Goal: Task Accomplishment & Management: Manage account settings

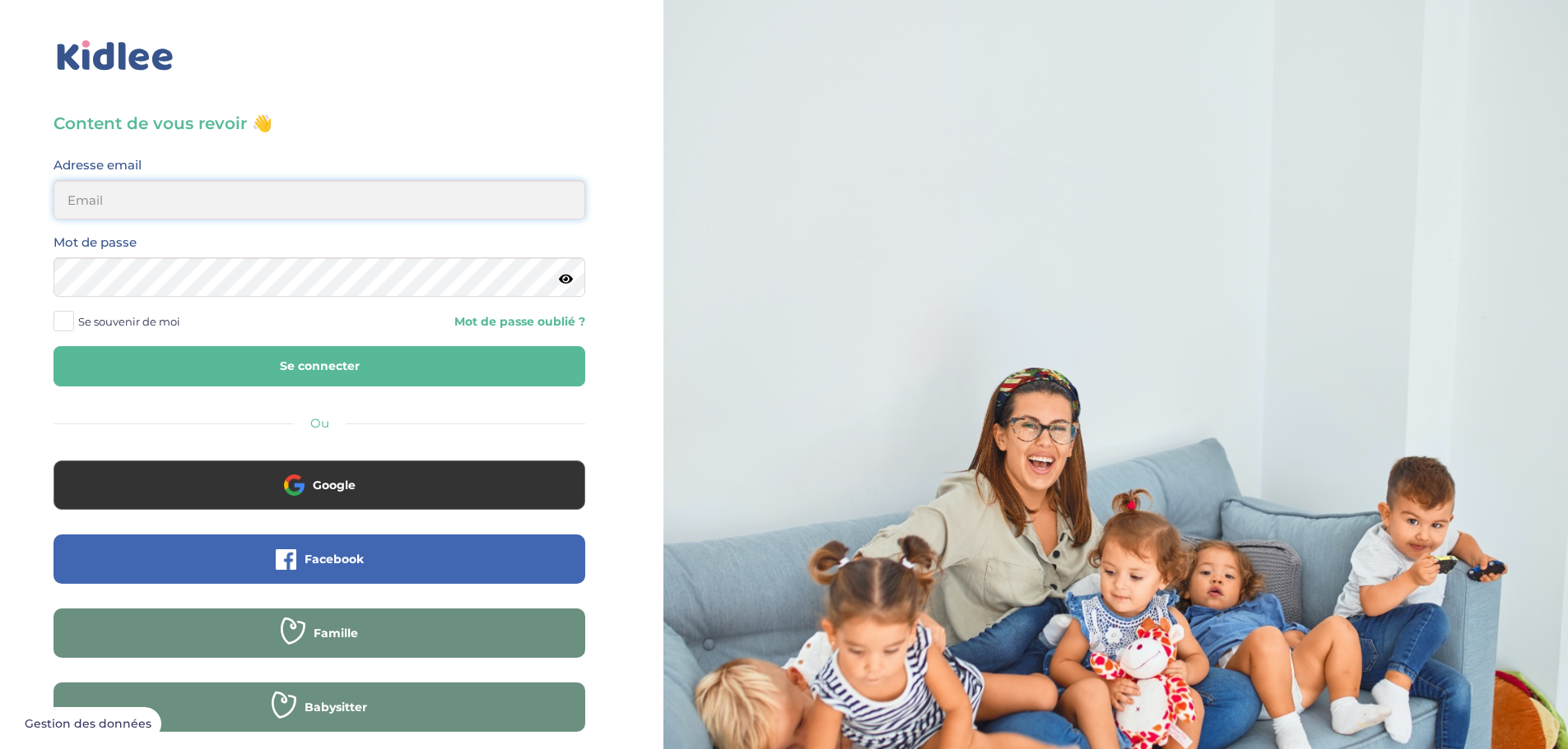
type input "[EMAIL_ADDRESS][DOMAIN_NAME]"
click at [291, 365] on button "Se connecter" at bounding box center [319, 366] width 531 height 40
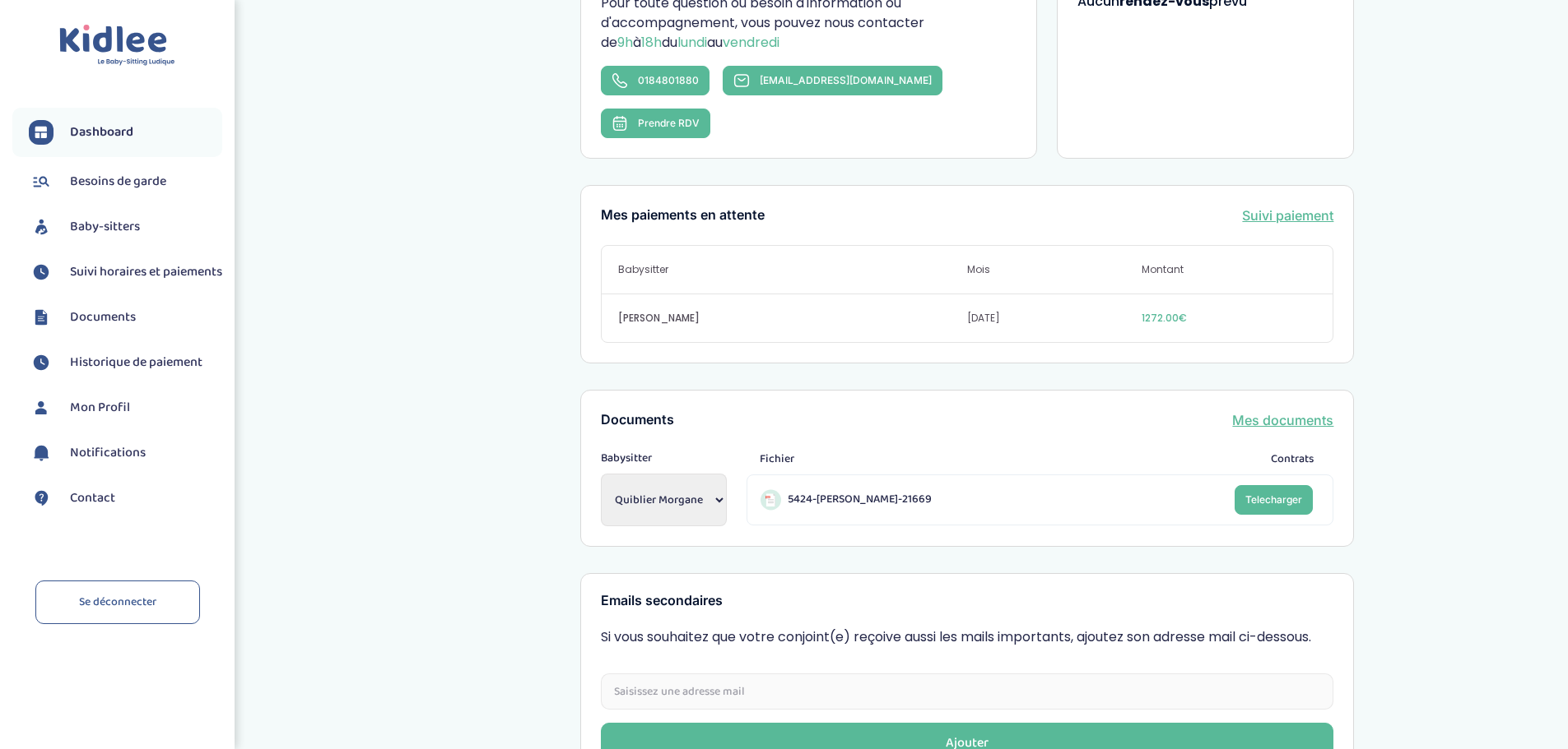
scroll to position [387, 0]
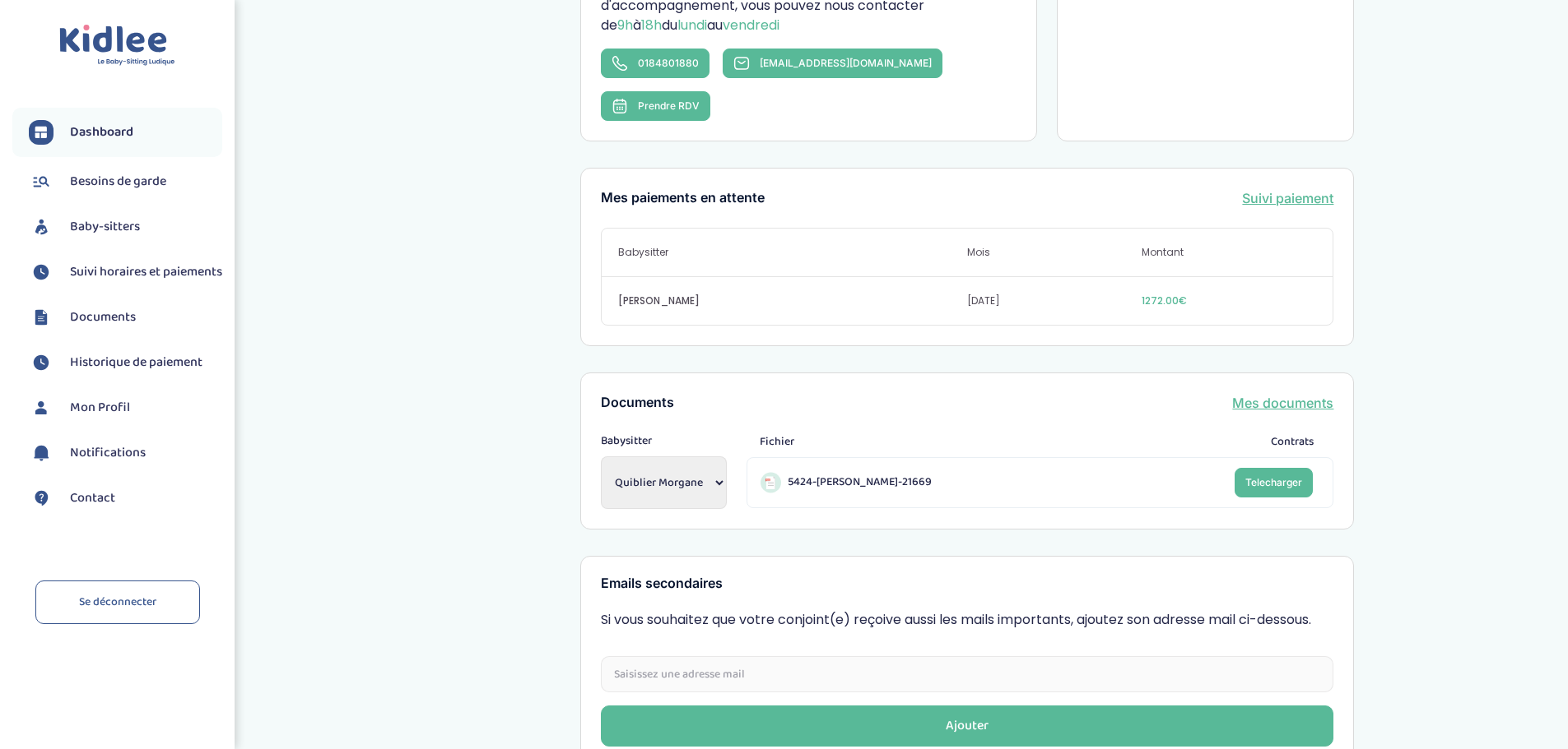
click at [102, 277] on span "Suivi horaires et paiements" at bounding box center [146, 272] width 152 height 20
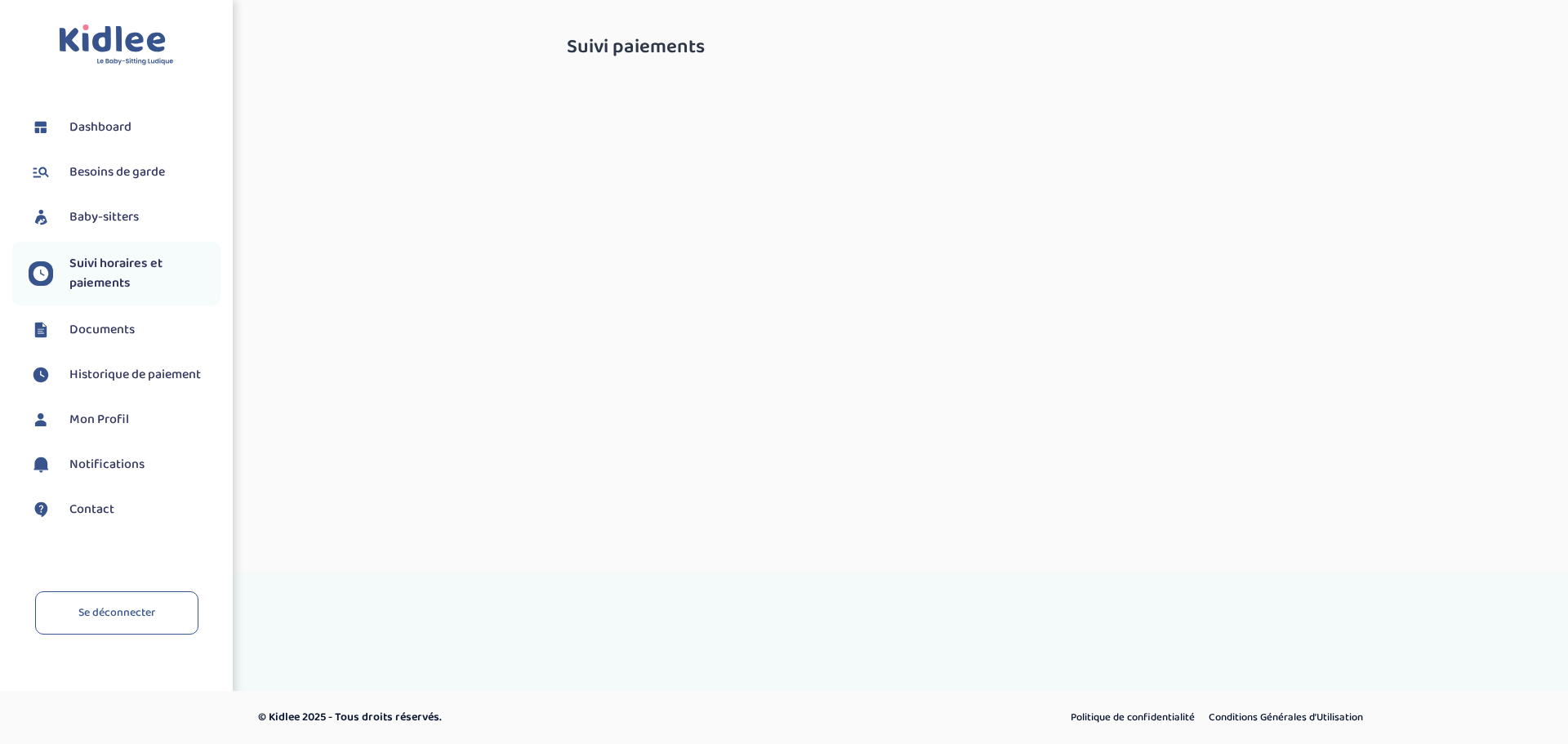
select select "septembre 2025"
